Goal: Task Accomplishment & Management: Manage account settings

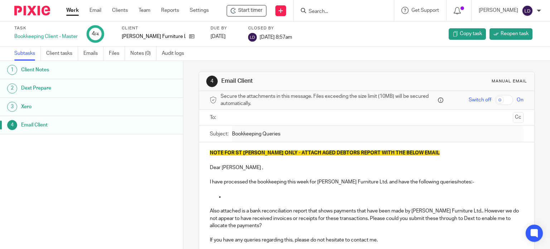
click at [72, 11] on link "Work" at bounding box center [72, 10] width 13 height 7
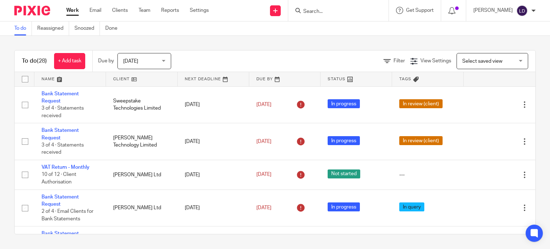
click at [115, 78] on link at bounding box center [142, 79] width 72 height 14
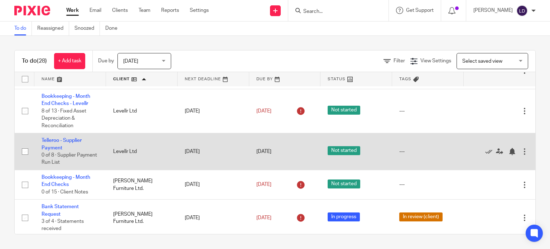
scroll to position [298, 0]
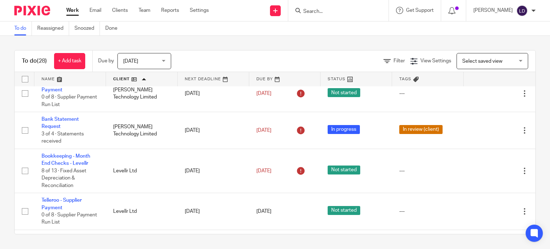
click at [316, 11] on input "Search" at bounding box center [334, 12] width 64 height 6
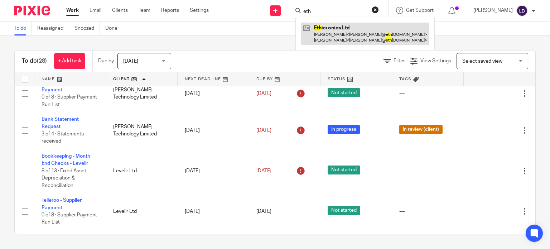
type input "eth"
click at [347, 29] on link at bounding box center [365, 34] width 128 height 22
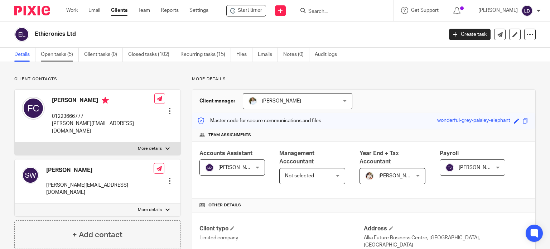
click at [75, 53] on link "Open tasks (5)" at bounding box center [60, 55] width 38 height 14
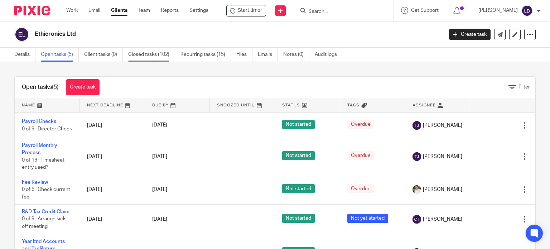
click at [152, 53] on link "Closed tasks (102)" at bounding box center [151, 55] width 47 height 14
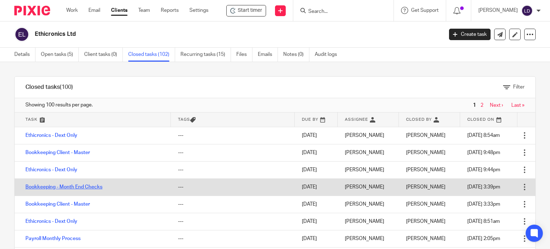
click at [93, 188] on link "Bookkeeping - Month End Checks" at bounding box center [63, 186] width 77 height 5
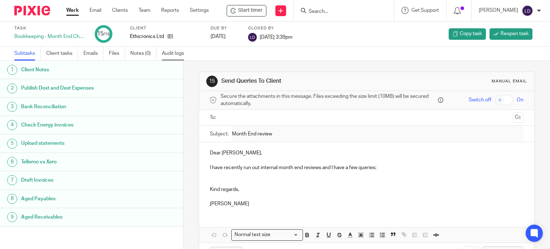
click at [177, 54] on link "Audit logs" at bounding box center [176, 54] width 28 height 14
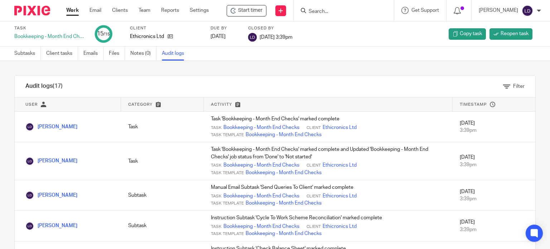
click at [75, 13] on link "Work" at bounding box center [72, 10] width 13 height 7
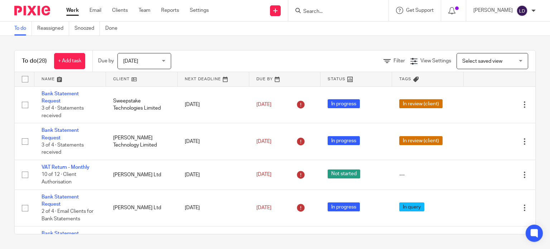
click at [121, 82] on link at bounding box center [142, 79] width 72 height 14
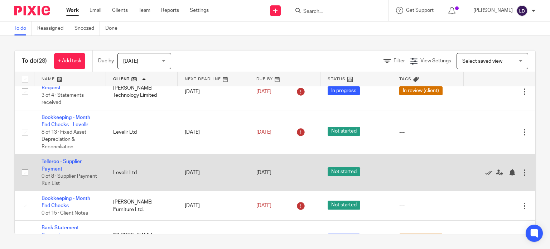
scroll to position [358, 0]
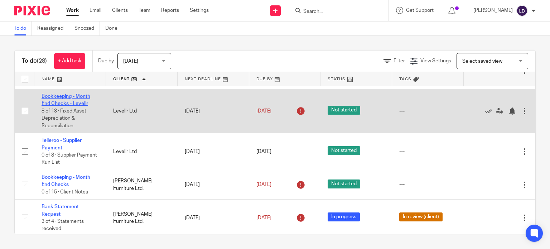
click at [70, 99] on link "Bookkeeping - Month End Checks - Levellr" at bounding box center [66, 100] width 49 height 12
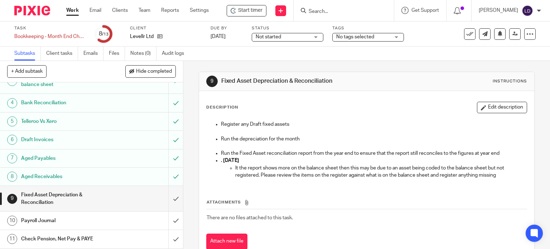
scroll to position [86, 0]
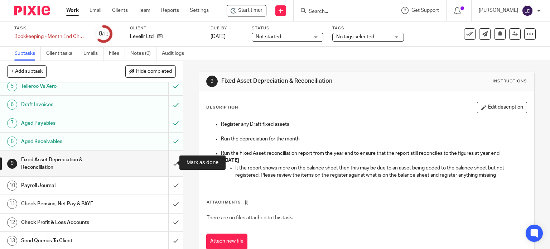
click at [167, 163] on input "submit" at bounding box center [91, 163] width 183 height 25
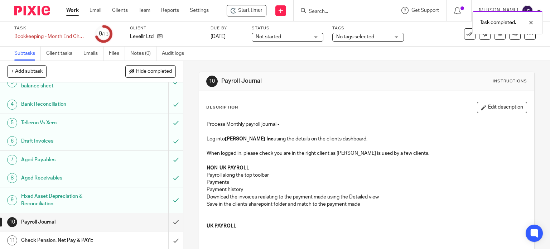
scroll to position [86, 0]
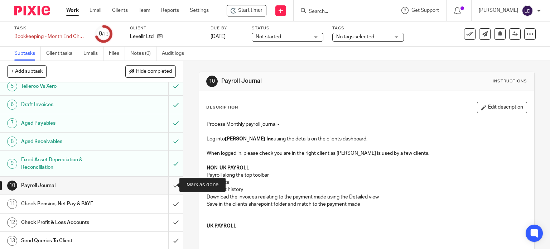
click at [169, 186] on input "submit" at bounding box center [91, 185] width 183 height 18
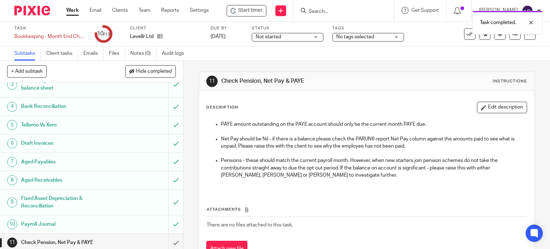
scroll to position [86, 0]
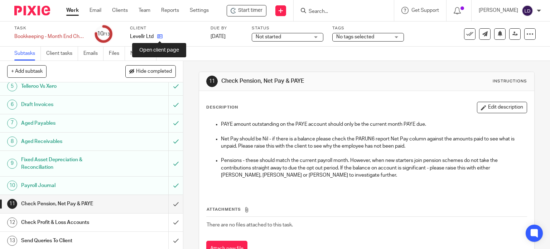
click at [159, 38] on icon at bounding box center [159, 36] width 5 height 5
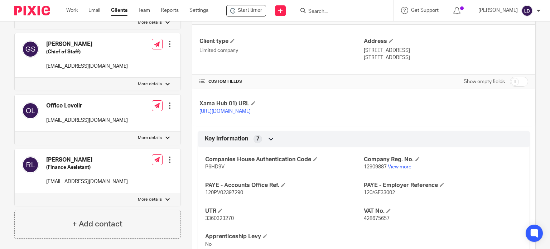
scroll to position [59, 0]
